Goal: Book appointment/travel/reservation

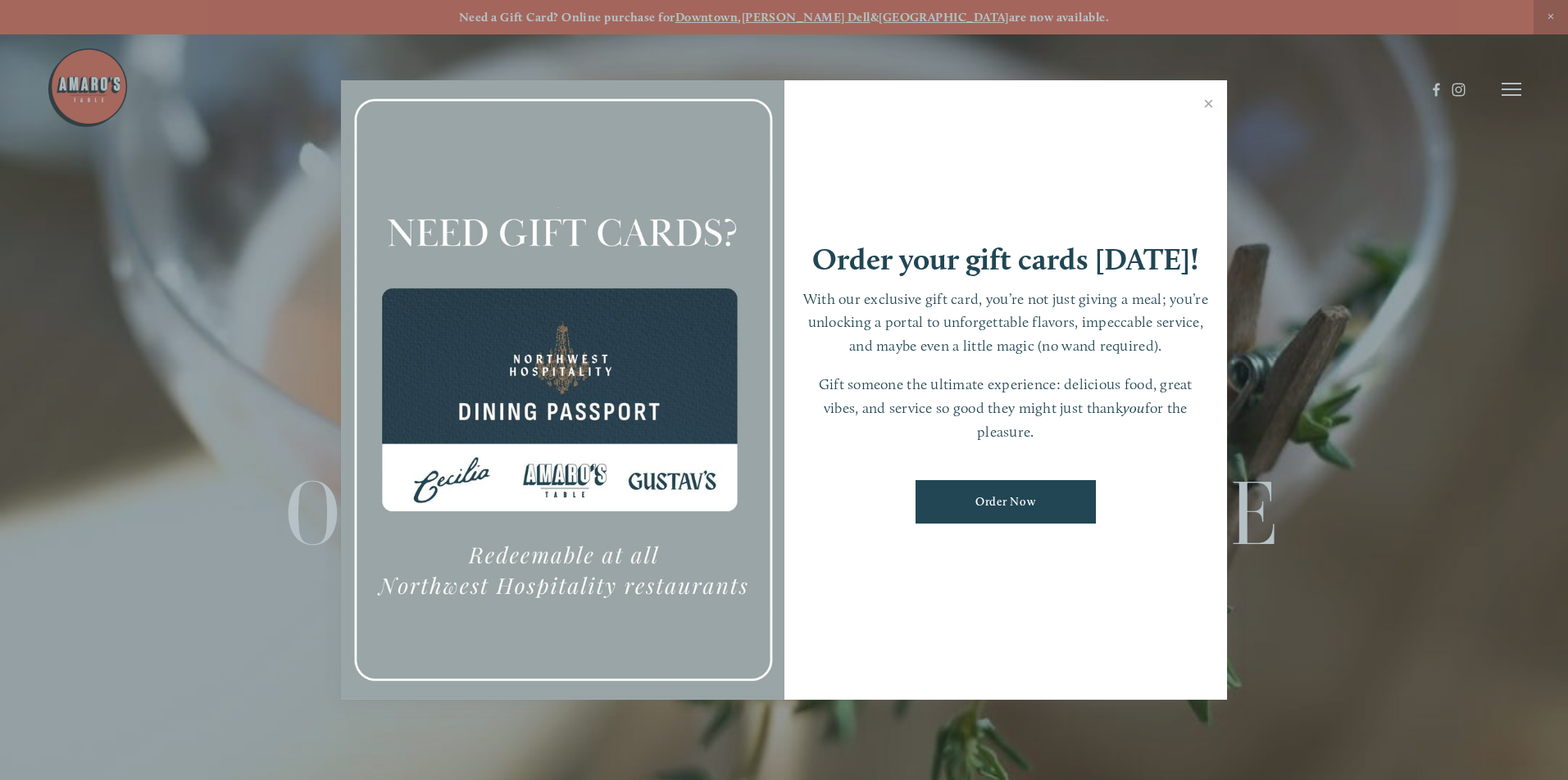
click at [91, 82] on div at bounding box center [784, 390] width 1568 height 780
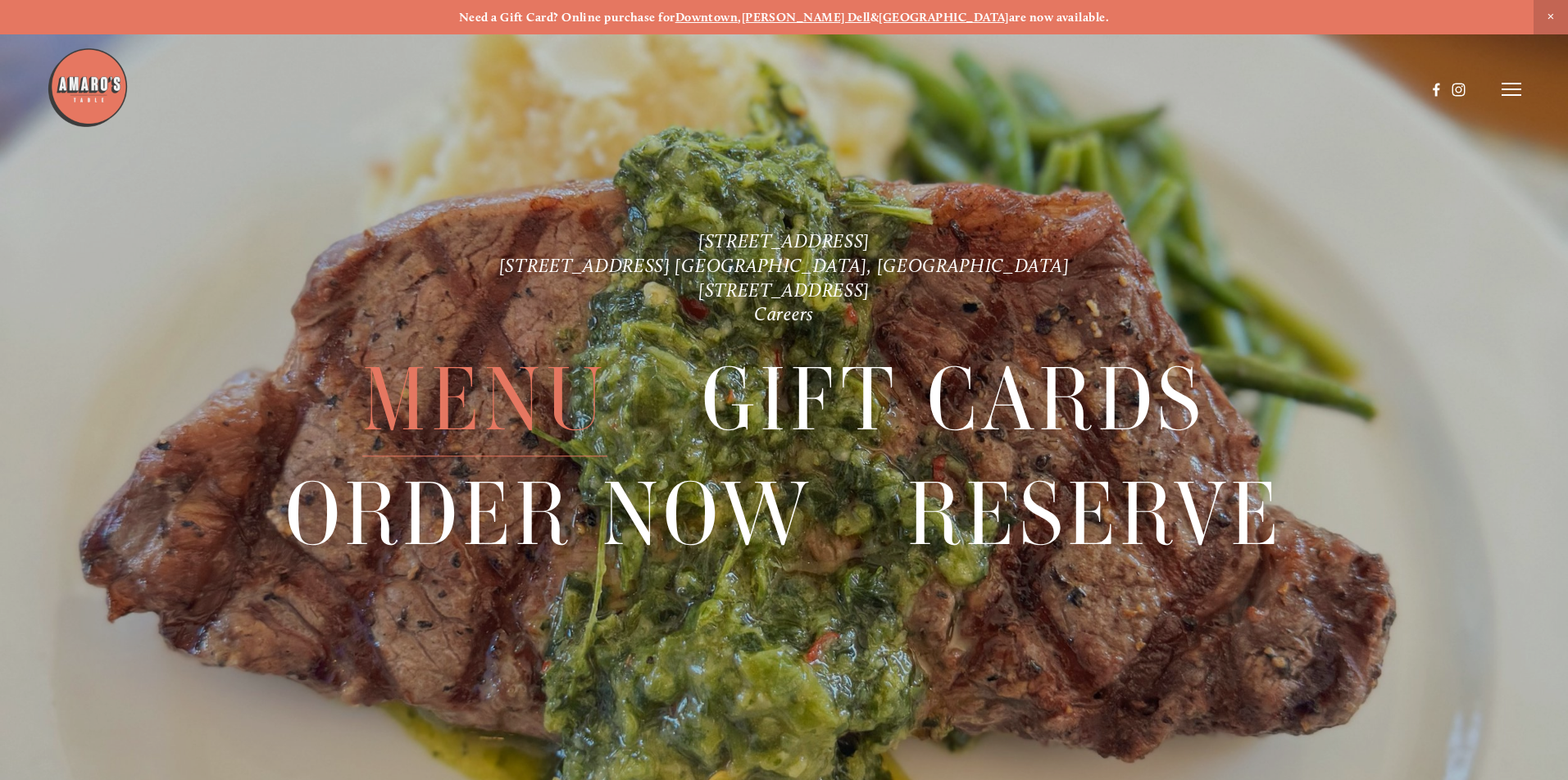
click at [487, 402] on span "Menu" at bounding box center [485, 401] width 245 height 114
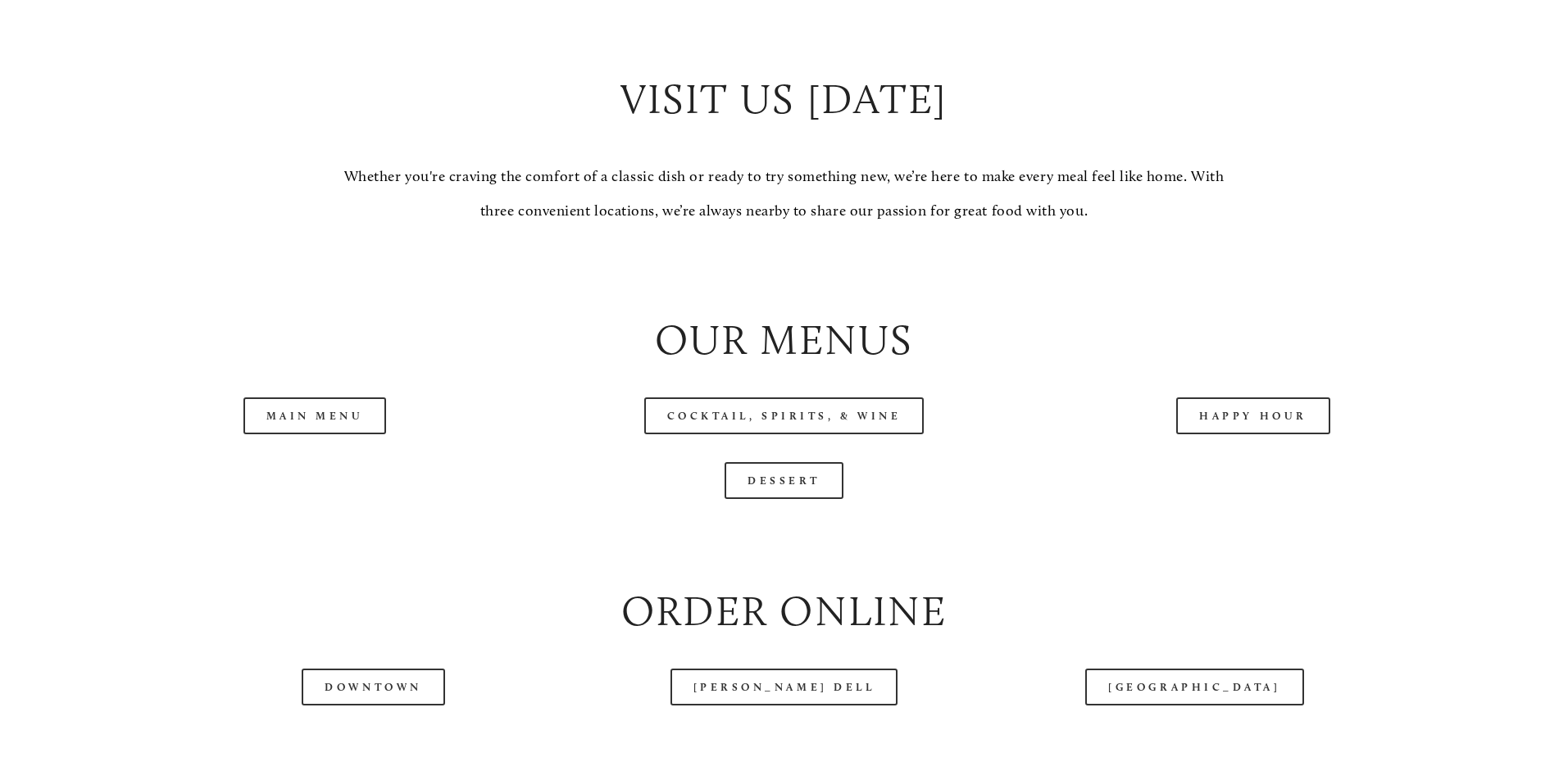
scroll to position [1691, 0]
click at [293, 397] on link "Main Menu" at bounding box center [315, 413] width 144 height 37
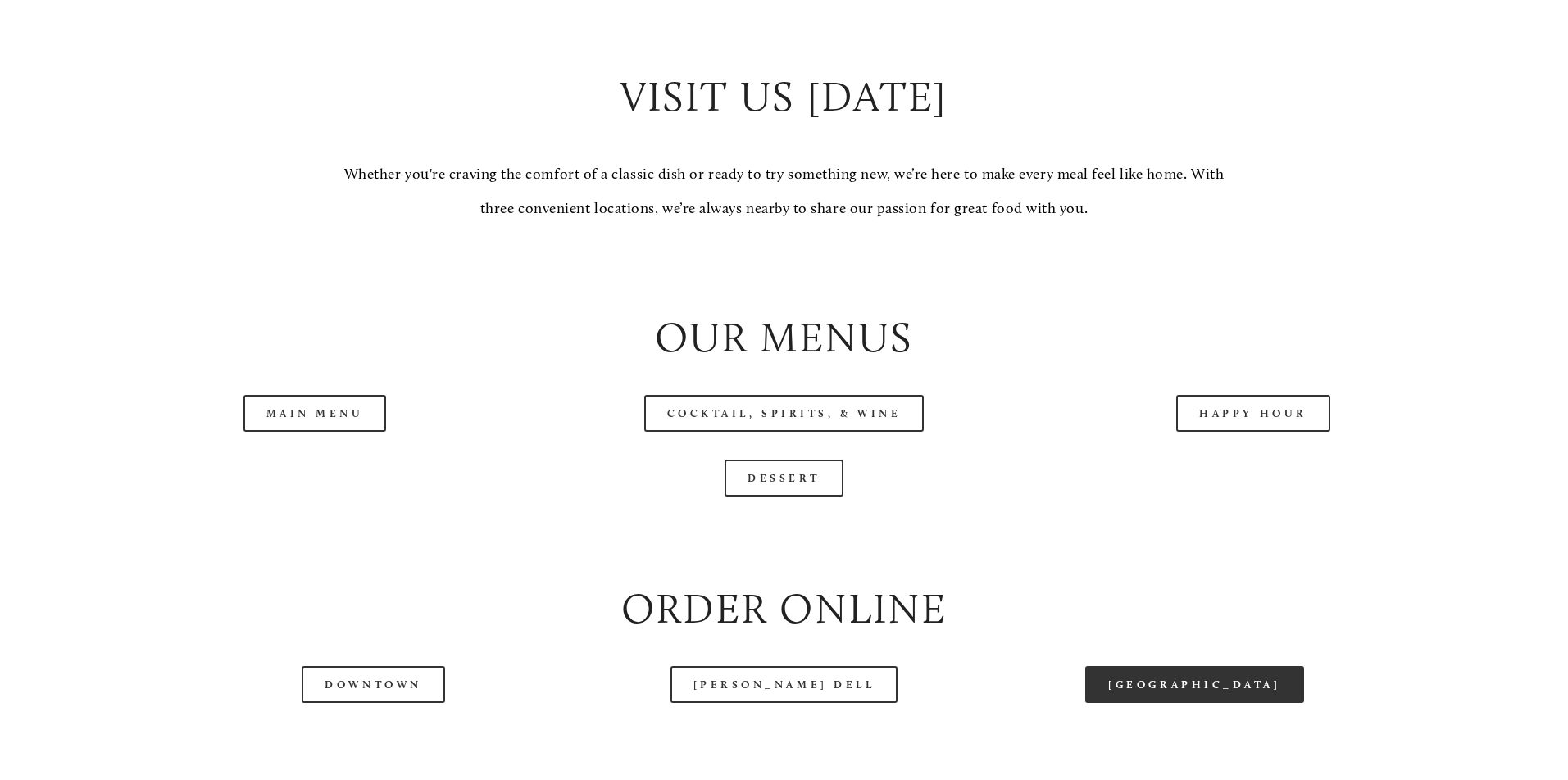
click at [1187, 678] on link "[GEOGRAPHIC_DATA]" at bounding box center [1194, 685] width 218 height 37
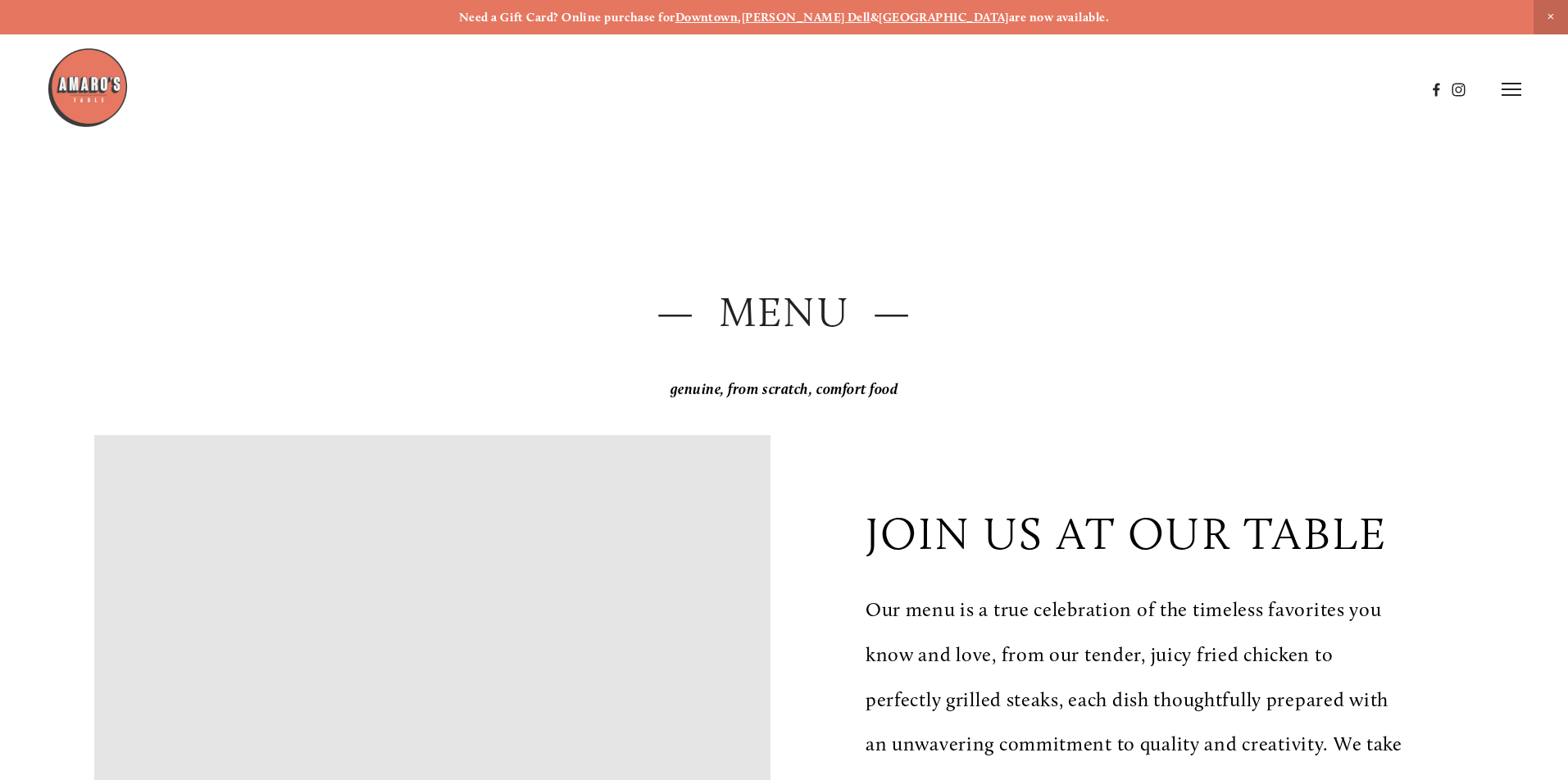
scroll to position [0, 0]
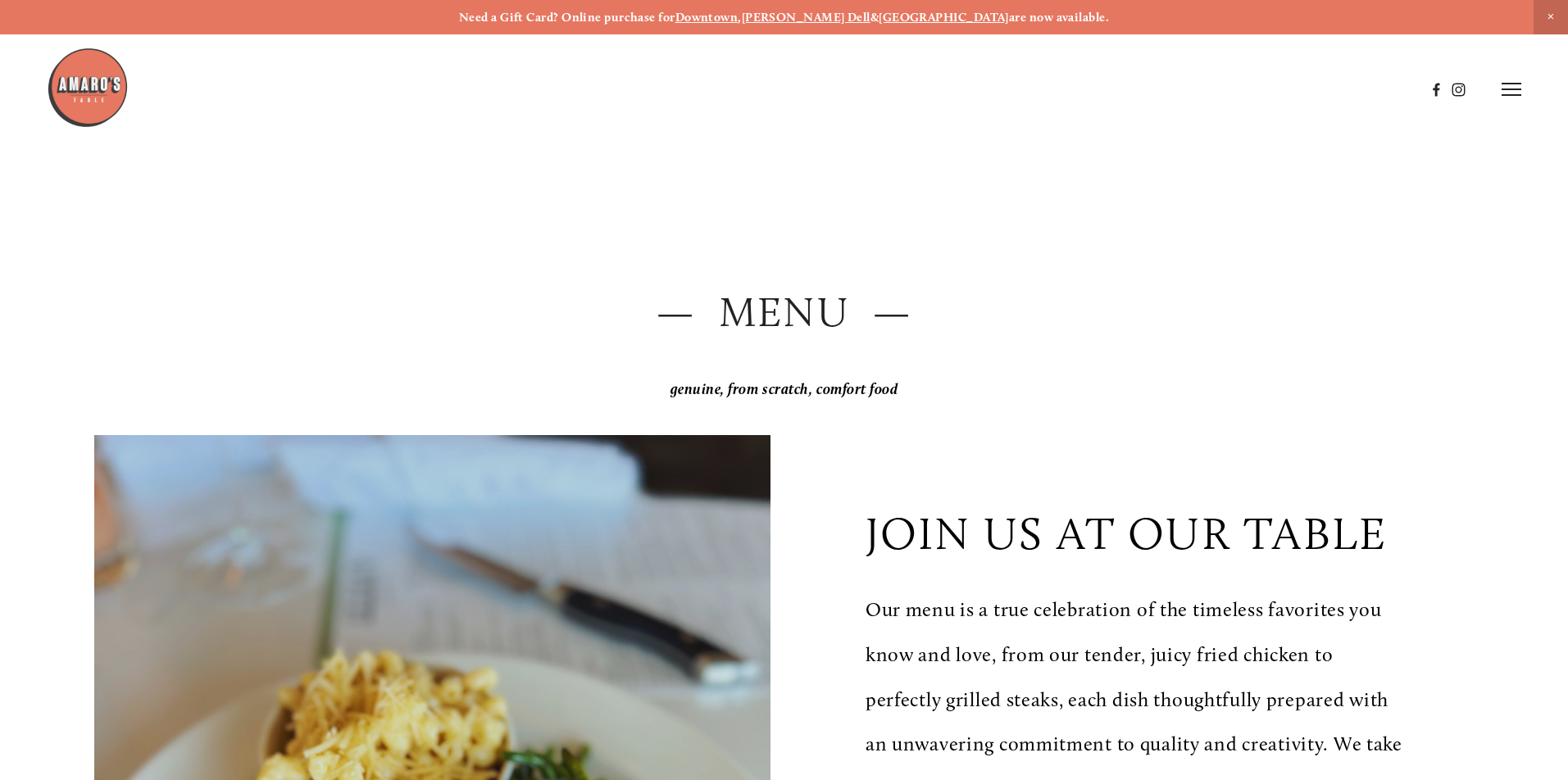
click at [1505, 88] on icon at bounding box center [1511, 90] width 19 height 15
click at [1395, 89] on span "Reserve" at bounding box center [1391, 89] width 43 height 16
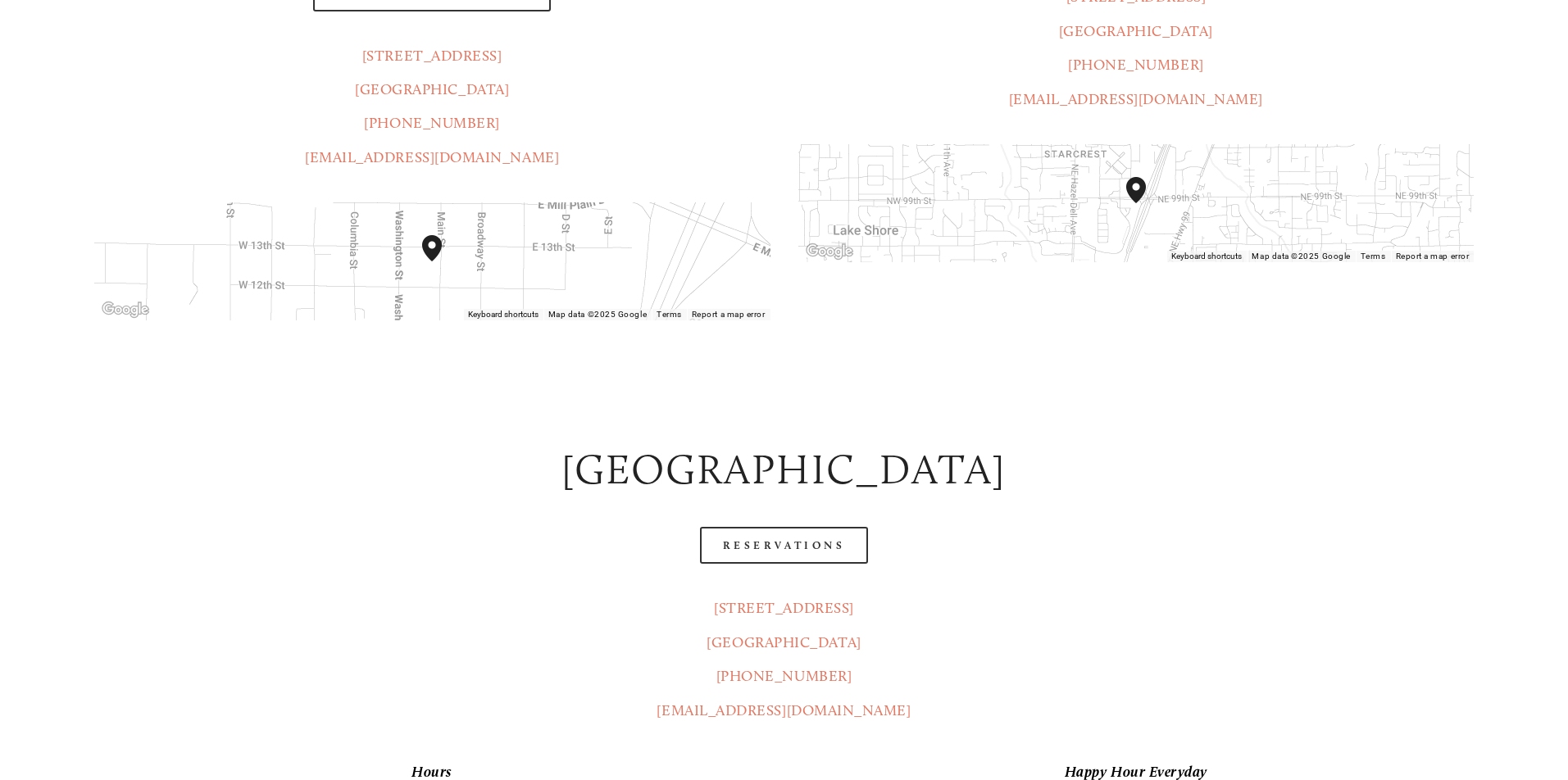
scroll to position [599, 0]
click at [787, 524] on link "Reservations" at bounding box center [784, 542] width 169 height 37
